Goal: Find specific page/section: Find specific page/section

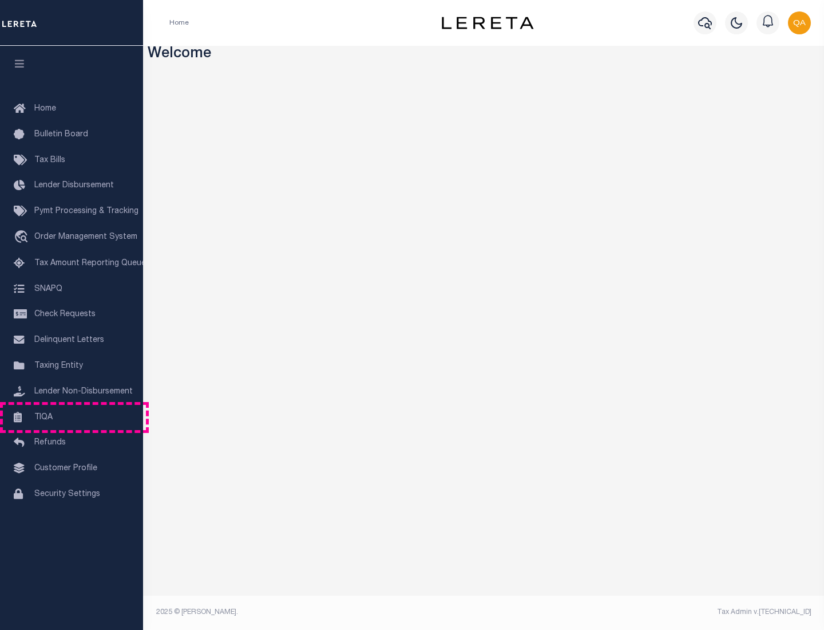
click at [72, 417] on link "TIQA" at bounding box center [71, 418] width 143 height 26
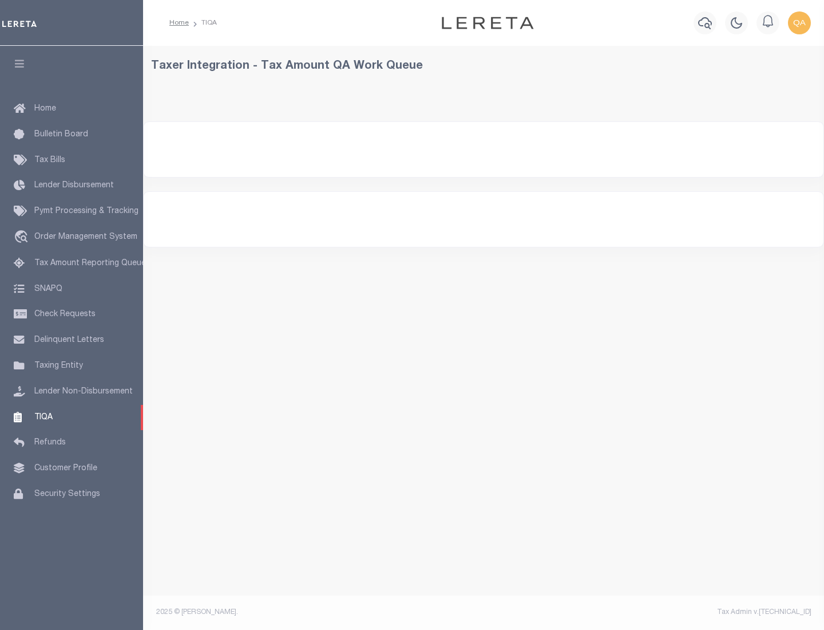
select select "200"
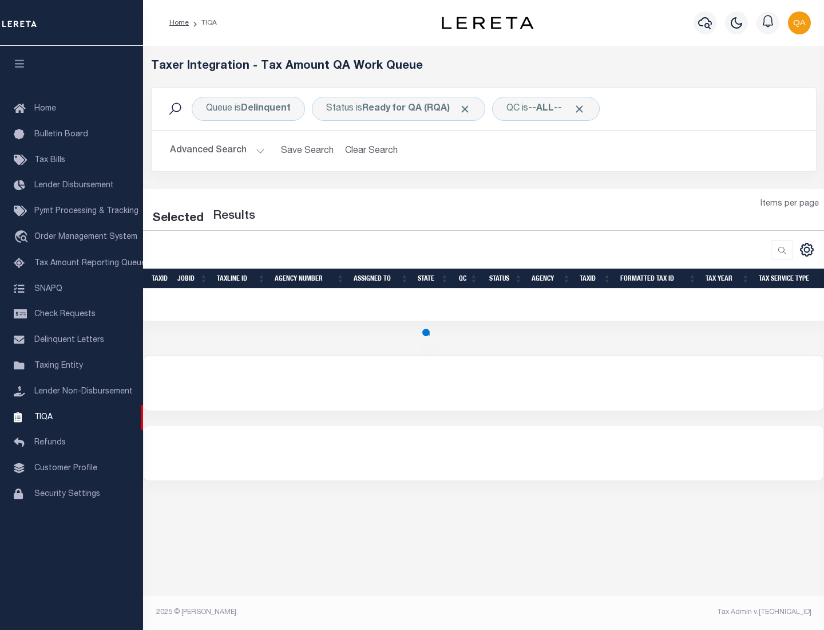
select select "200"
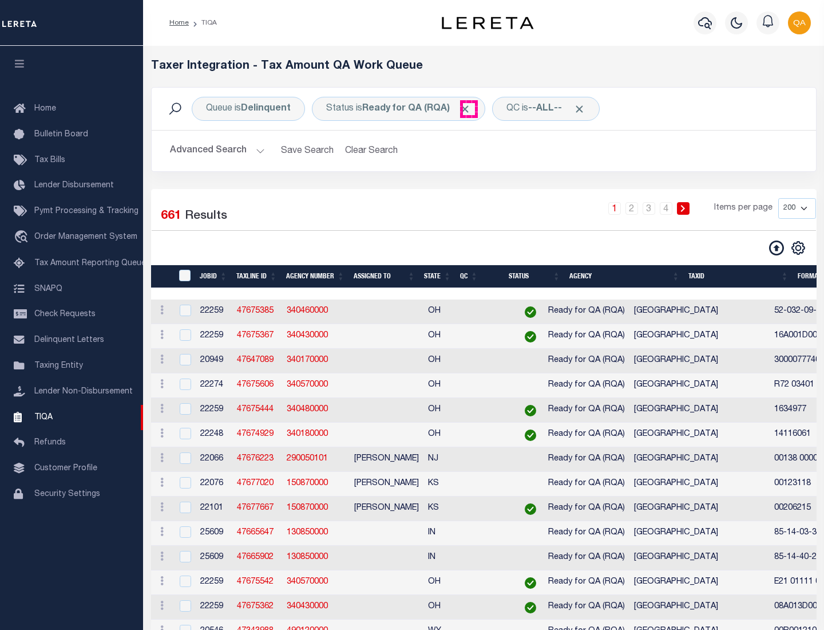
click at [469, 109] on span "Click to Remove" at bounding box center [465, 109] width 12 height 12
